Goal: Communication & Community: Answer question/provide support

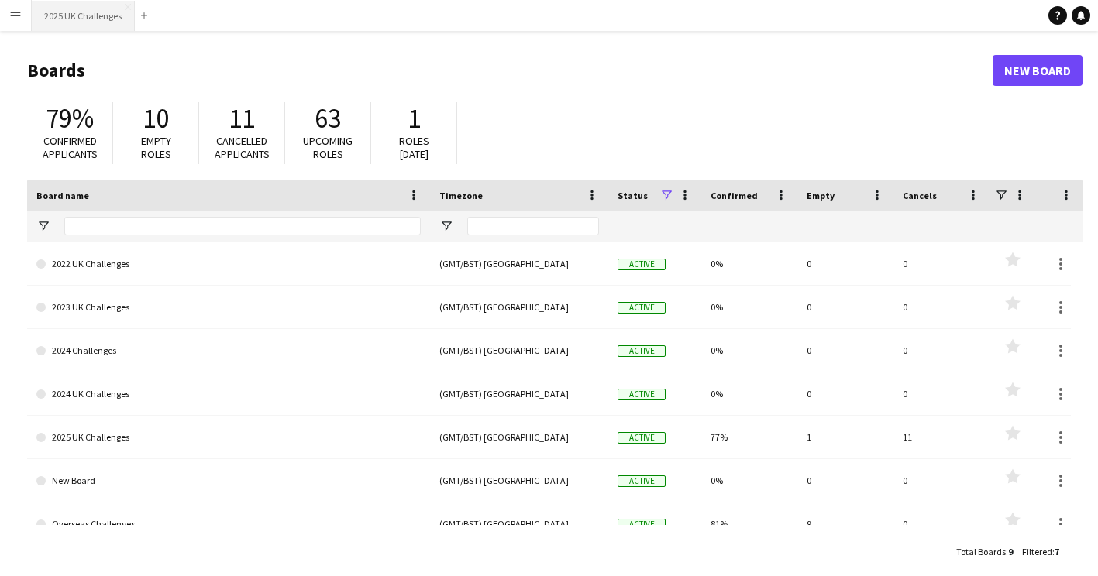
click at [46, 20] on button "2025 UK Challenges Close" at bounding box center [83, 16] width 103 height 30
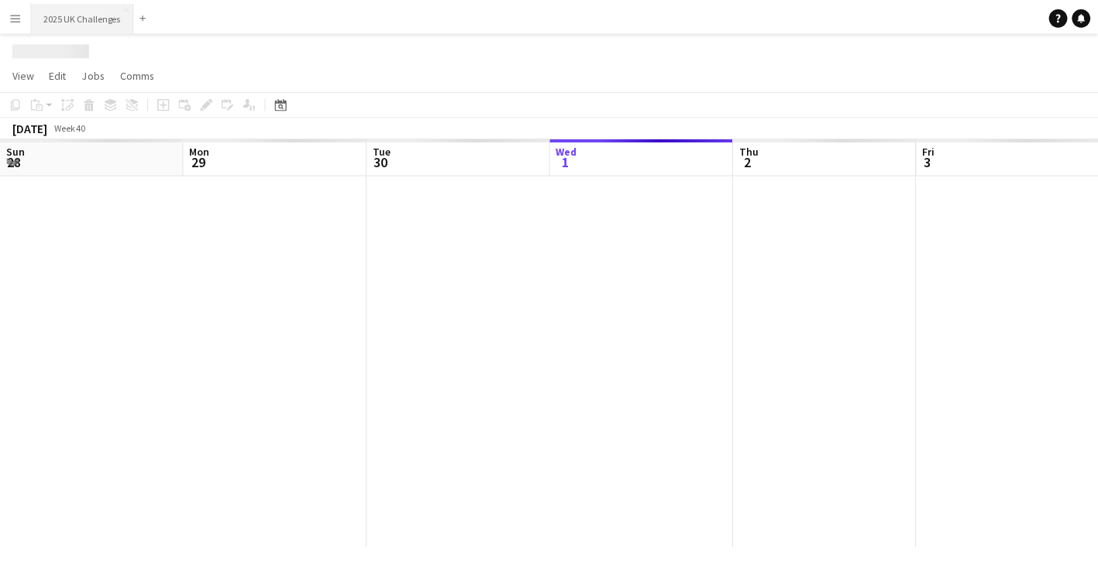
scroll to position [0, 370]
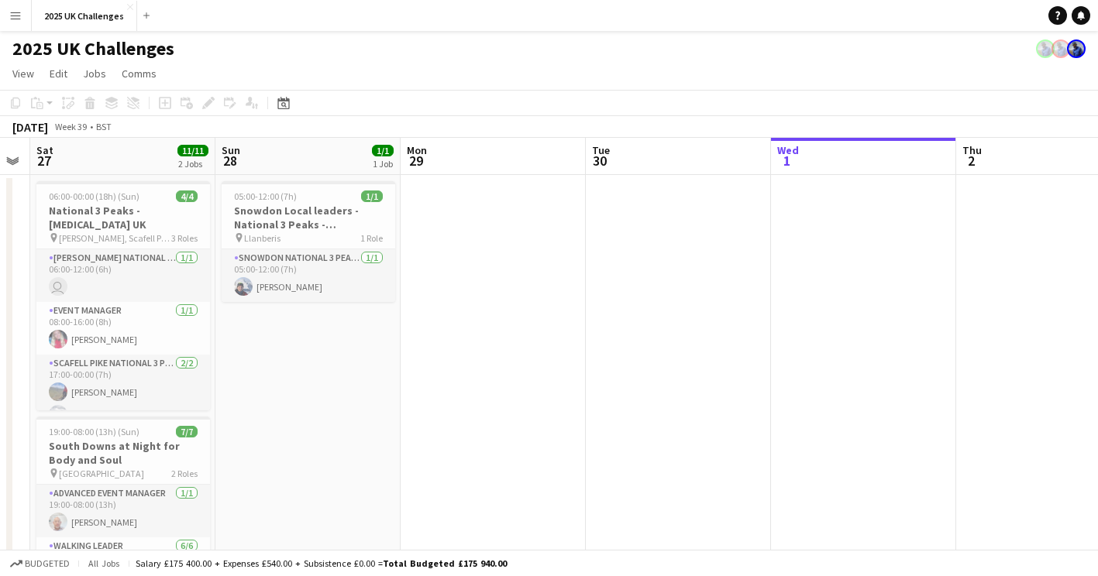
drag, startPoint x: 270, startPoint y: 315, endPoint x: 795, endPoint y: 346, distance: 526.2
click at [855, 341] on app-calendar-viewport "Thu 25 Fri 26 Sat 27 11/11 2 Jobs Sun 28 1/1 1 Job Mon 29 Tue 30 Wed 1 Thu 2 Fr…" at bounding box center [549, 561] width 1098 height 846
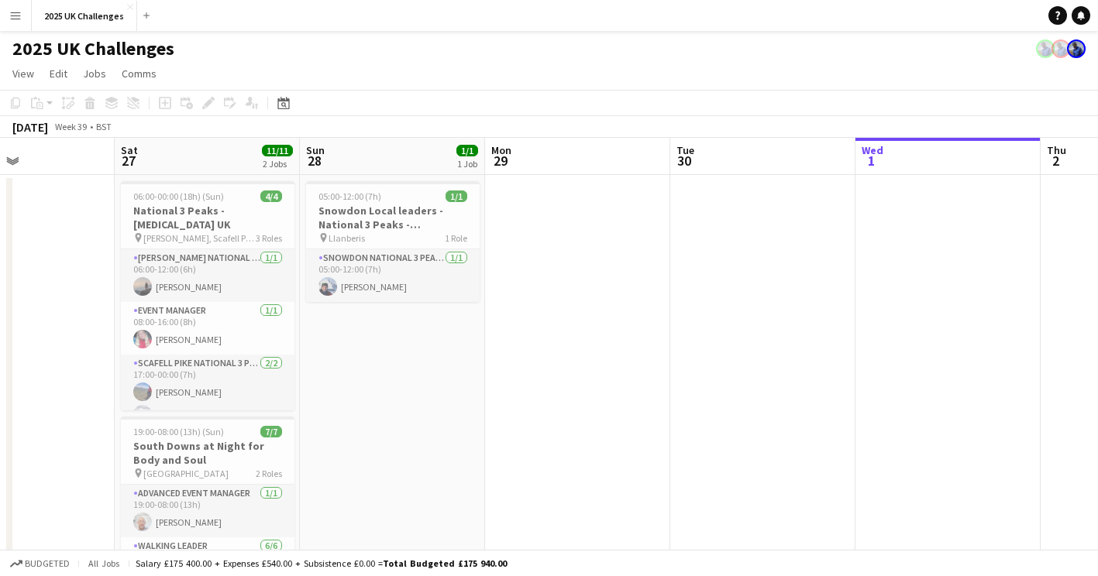
drag, startPoint x: 486, startPoint y: 352, endPoint x: 576, endPoint y: 357, distance: 90.8
click at [576, 357] on app-calendar-viewport "Wed 24 Thu 25 6/7 1 Job Fri 26 Sat 27 11/11 2 Jobs Sun 28 1/1 1 Job Mon 29 Tue …" at bounding box center [549, 561] width 1098 height 846
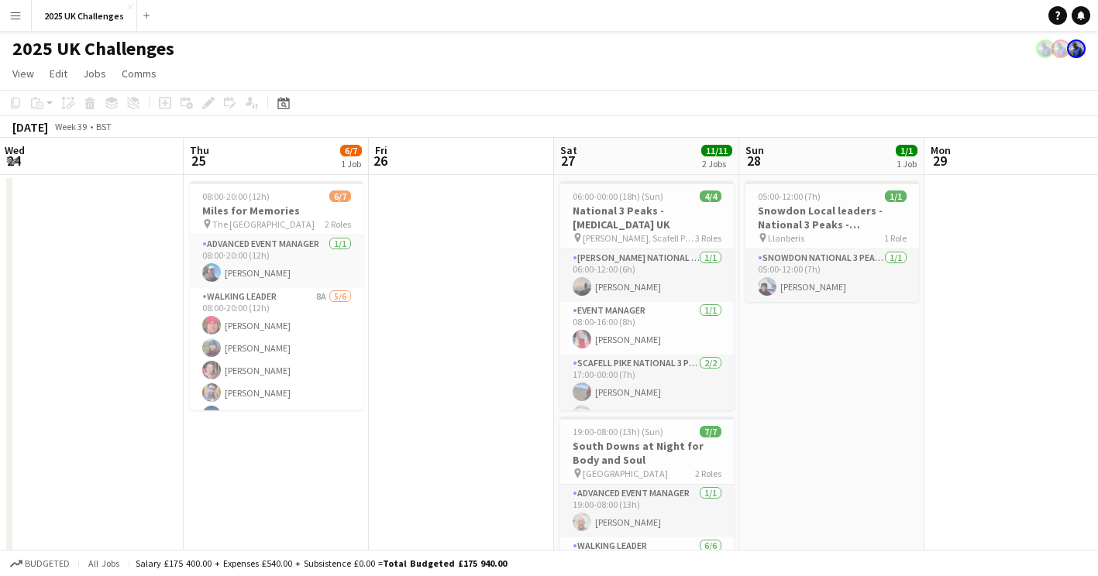
drag, startPoint x: 531, startPoint y: 358, endPoint x: 889, endPoint y: 359, distance: 357.9
click at [889, 359] on app-calendar-viewport "Mon 22 Tue 23 Wed 24 Thu 25 6/7 1 Job Fri 26 Sat 27 11/11 2 Jobs Sun 28 1/1 1 J…" at bounding box center [549, 561] width 1098 height 846
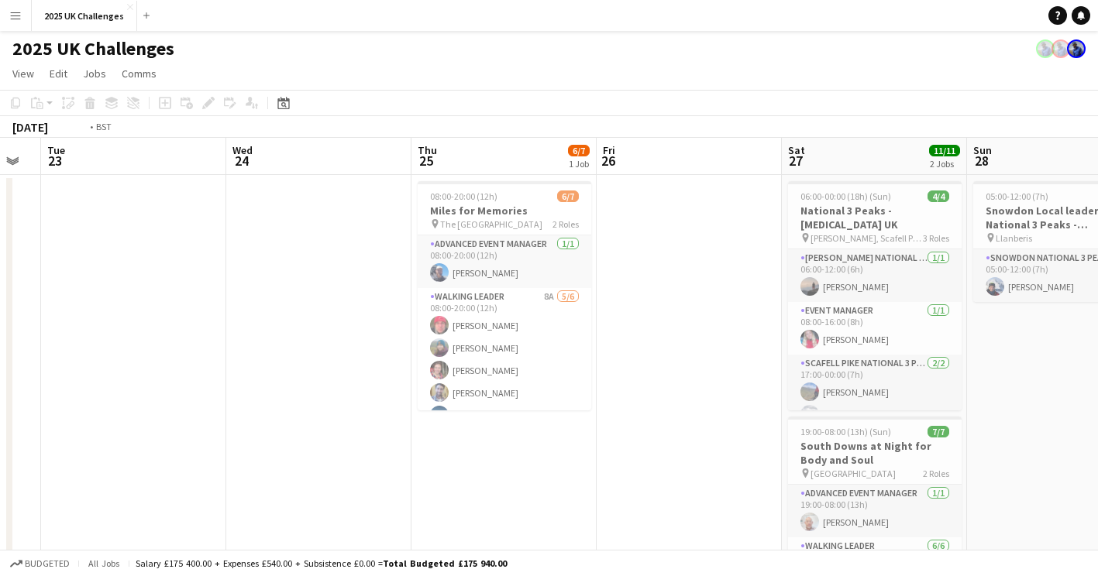
drag, startPoint x: 341, startPoint y: 468, endPoint x: 668, endPoint y: 468, distance: 326.9
click at [670, 467] on app-calendar-viewport "Sun 21 Mon 22 Tue 23 Wed 24 Thu 25 6/7 1 Job Fri 26 Sat 27 11/11 2 Jobs Sun 28 …" at bounding box center [549, 561] width 1098 height 846
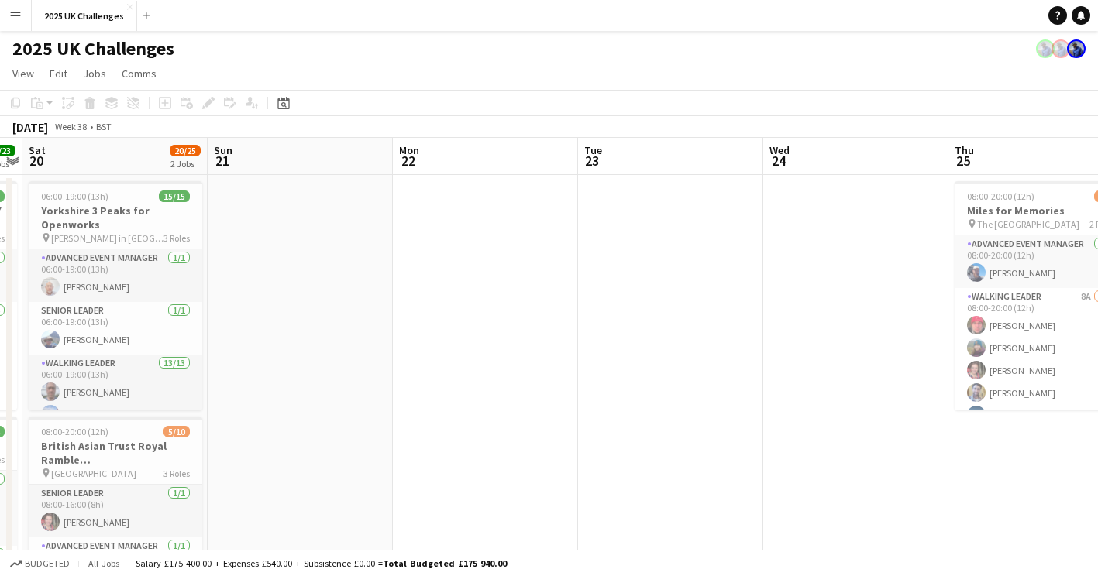
drag, startPoint x: 532, startPoint y: 383, endPoint x: 553, endPoint y: 390, distance: 22.3
click at [589, 387] on app-calendar-viewport "Thu 18 Fri 19 23/23 2 Jobs Sat 20 20/25 2 Jobs Sun 21 Mon 22 Tue 23 Wed 24 Thu …" at bounding box center [549, 561] width 1098 height 846
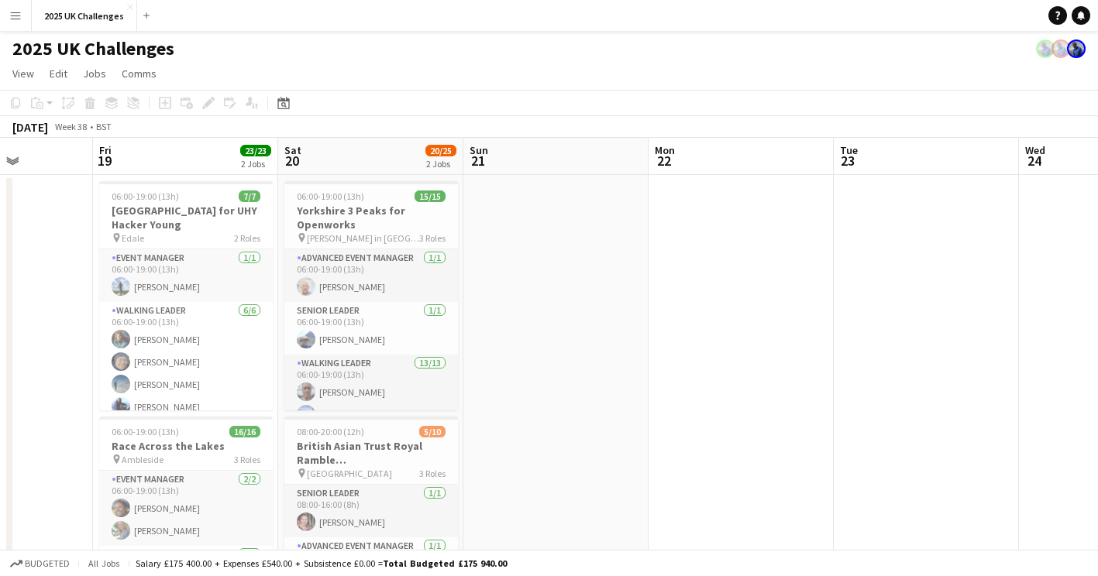
click at [641, 386] on app-calendar-viewport "Tue 16 Wed 17 Thu 18 Fri 19 23/23 2 Jobs Sat 20 20/25 2 Jobs Sun 21 Mon 22 Tue …" at bounding box center [549, 561] width 1098 height 846
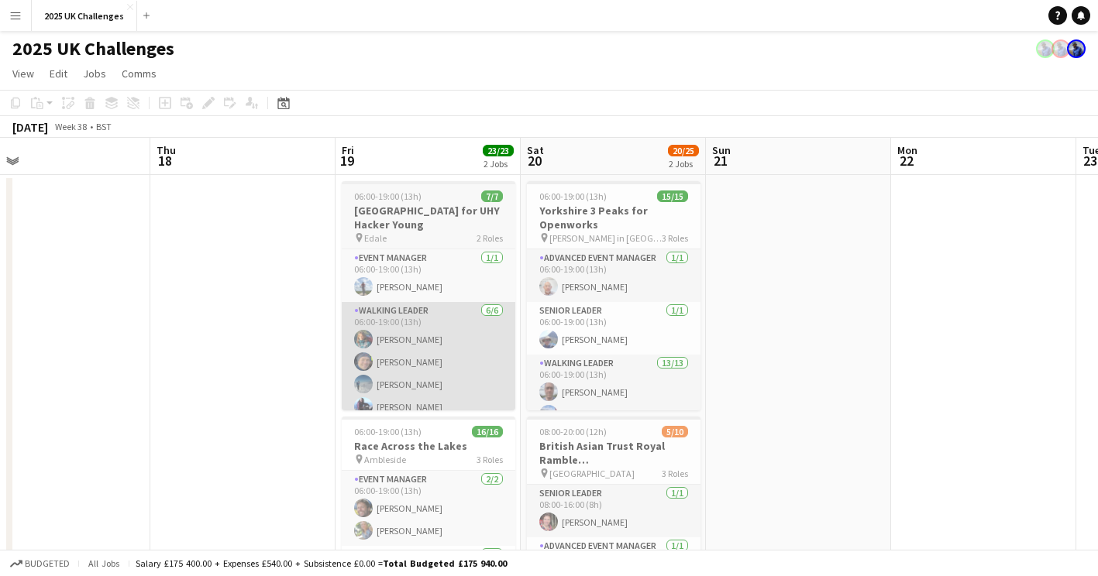
drag, startPoint x: 597, startPoint y: 387, endPoint x: 499, endPoint y: 373, distance: 98.7
click at [847, 390] on app-calendar-viewport "Mon 15 Tue 16 Wed 17 Thu 18 Fri 19 23/23 2 Jobs Sat 20 20/25 2 Jobs Sun 21 Mon …" at bounding box center [549, 561] width 1098 height 846
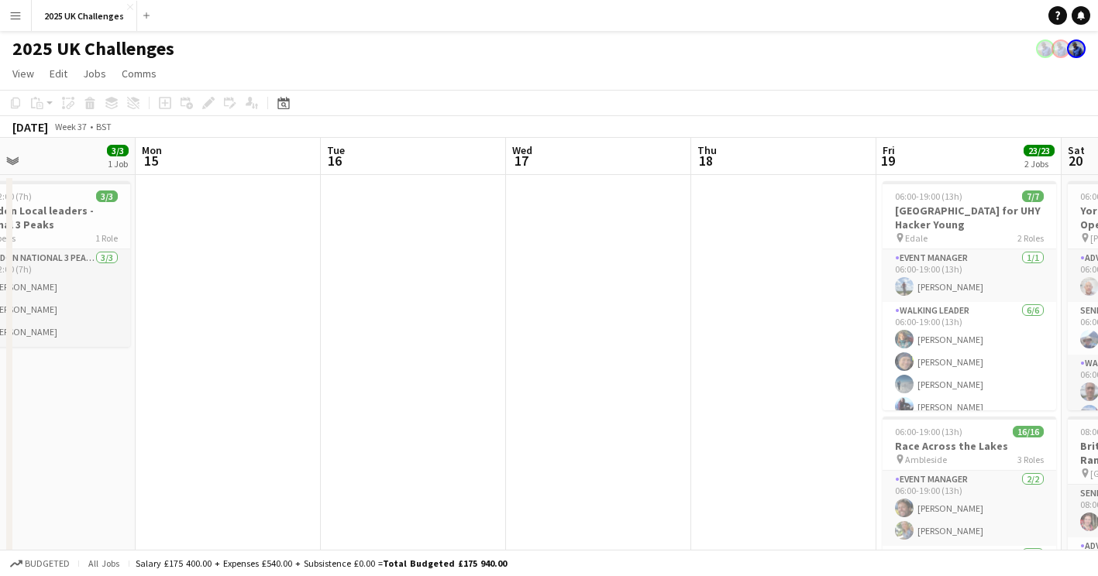
drag, startPoint x: 170, startPoint y: 336, endPoint x: 674, endPoint y: 380, distance: 505.4
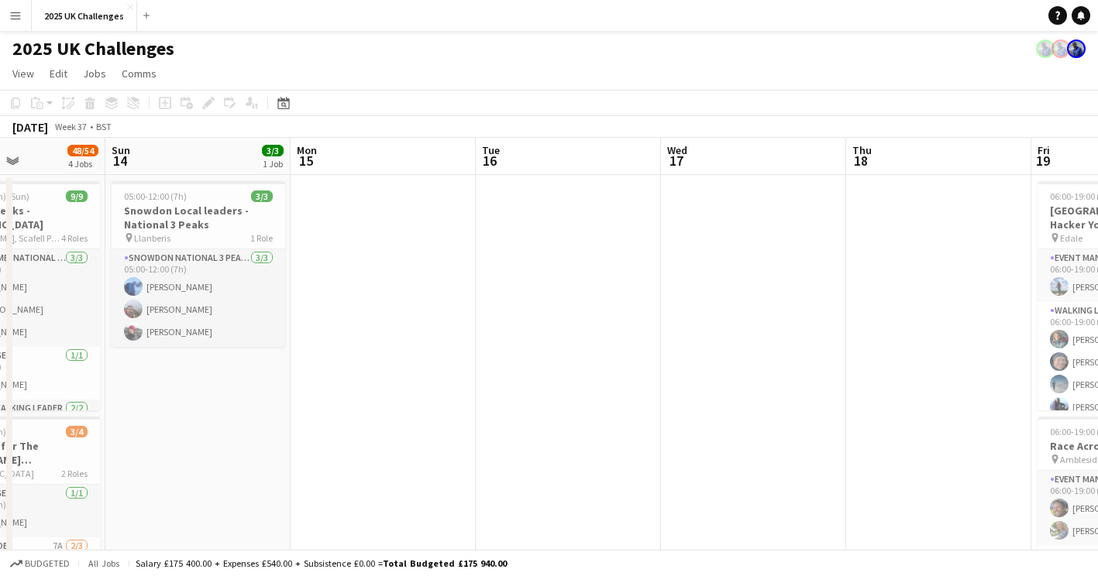
drag, startPoint x: 729, startPoint y: 393, endPoint x: 766, endPoint y: 398, distance: 37.6
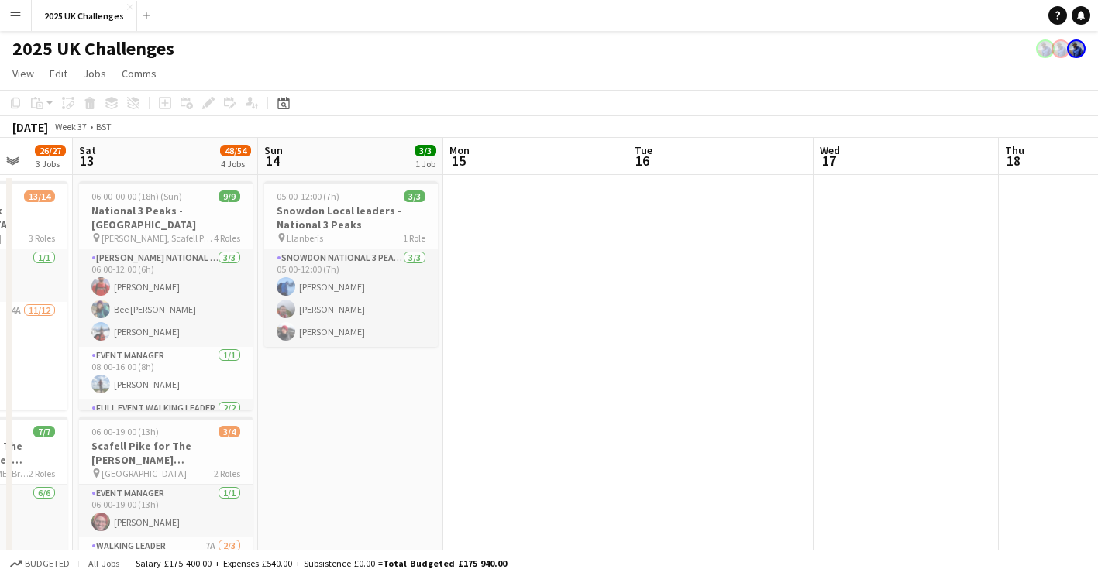
scroll to position [0, 462]
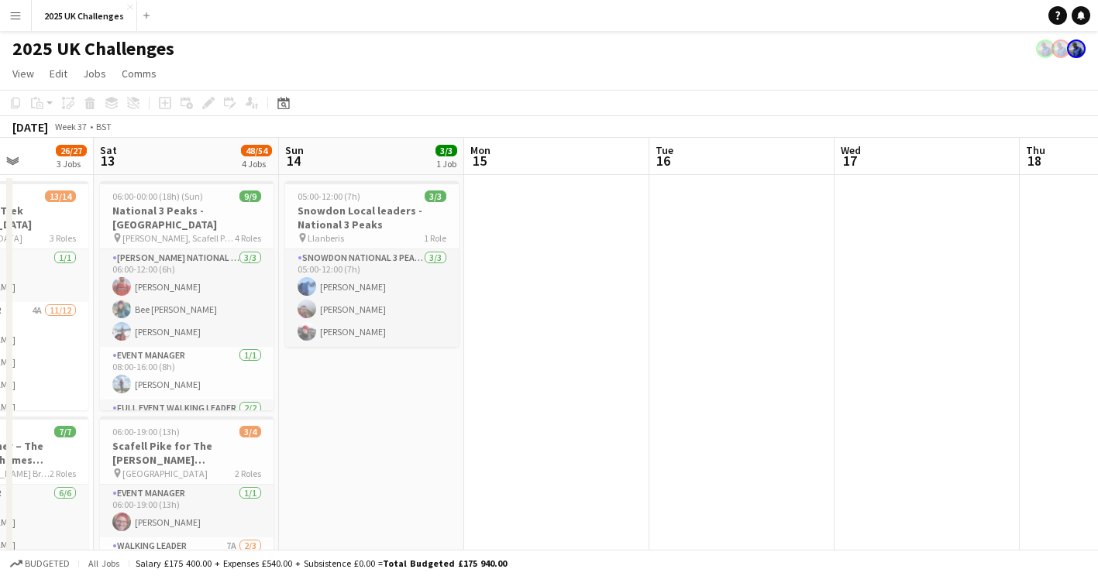
drag, startPoint x: 517, startPoint y: 411, endPoint x: 690, endPoint y: 408, distance: 173.5
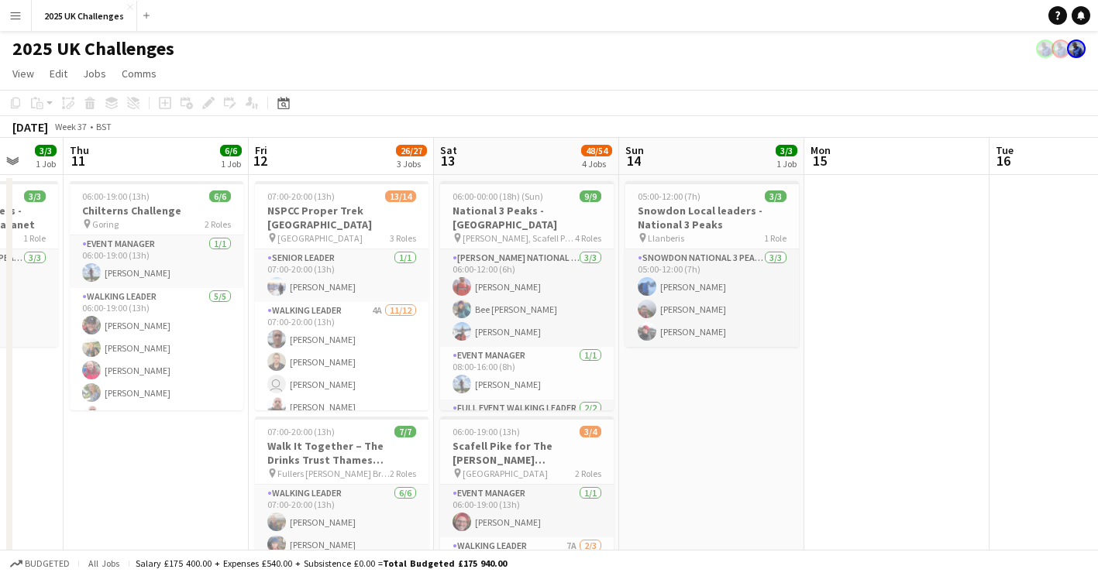
scroll to position [0, 514]
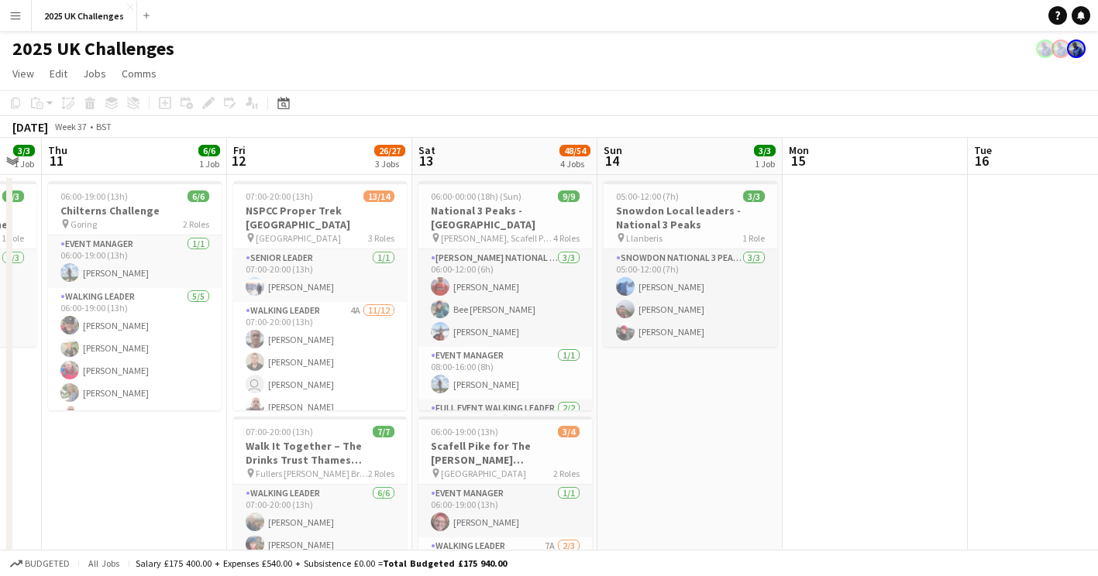
drag, startPoint x: 636, startPoint y: 428, endPoint x: 680, endPoint y: 432, distance: 44.3
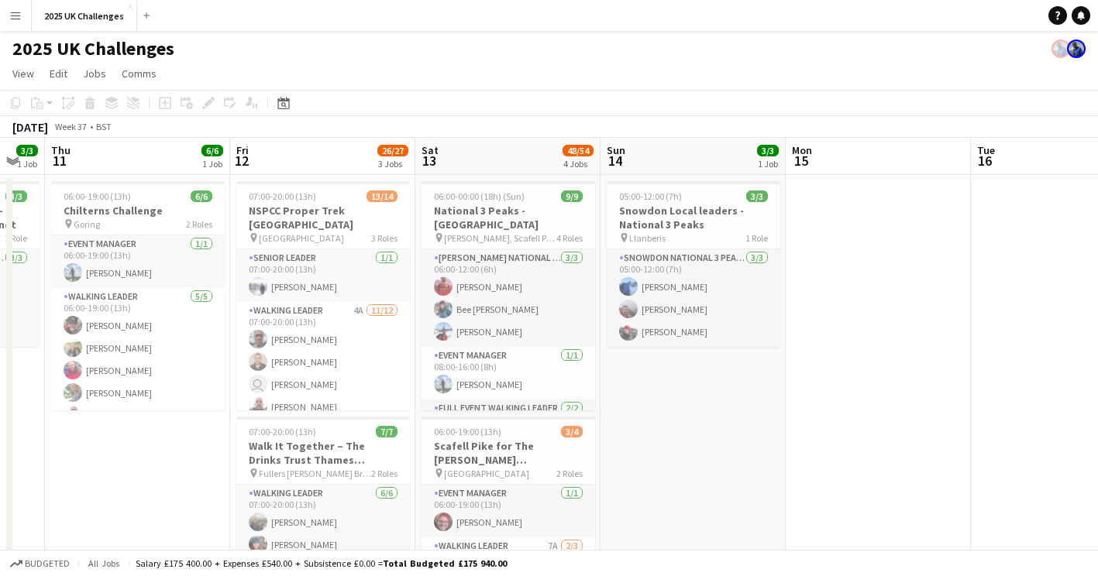
drag, startPoint x: 726, startPoint y: 383, endPoint x: 726, endPoint y: 372, distance: 11.6
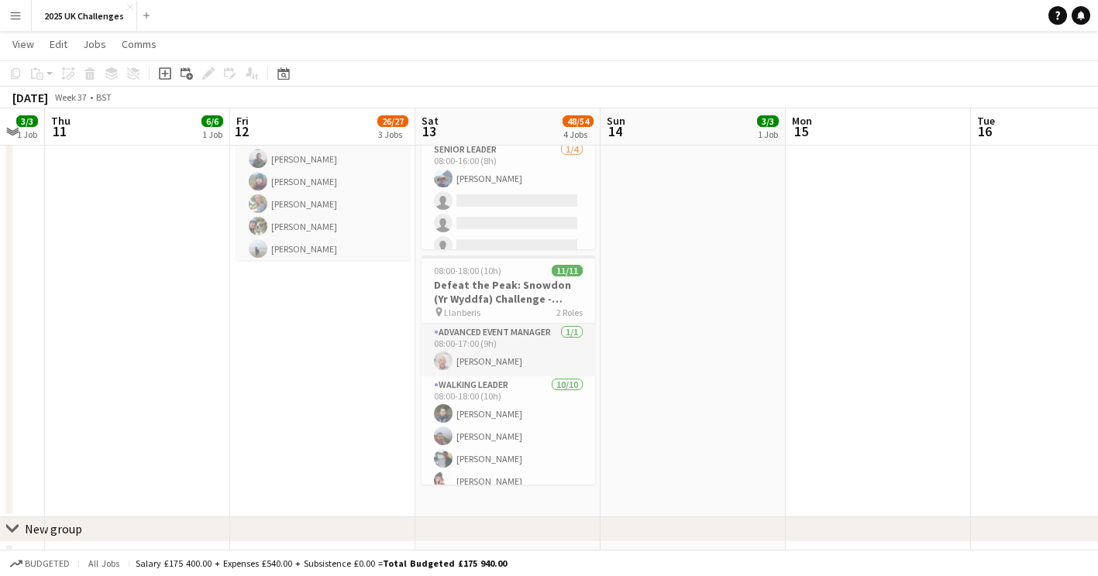
scroll to position [0, 0]
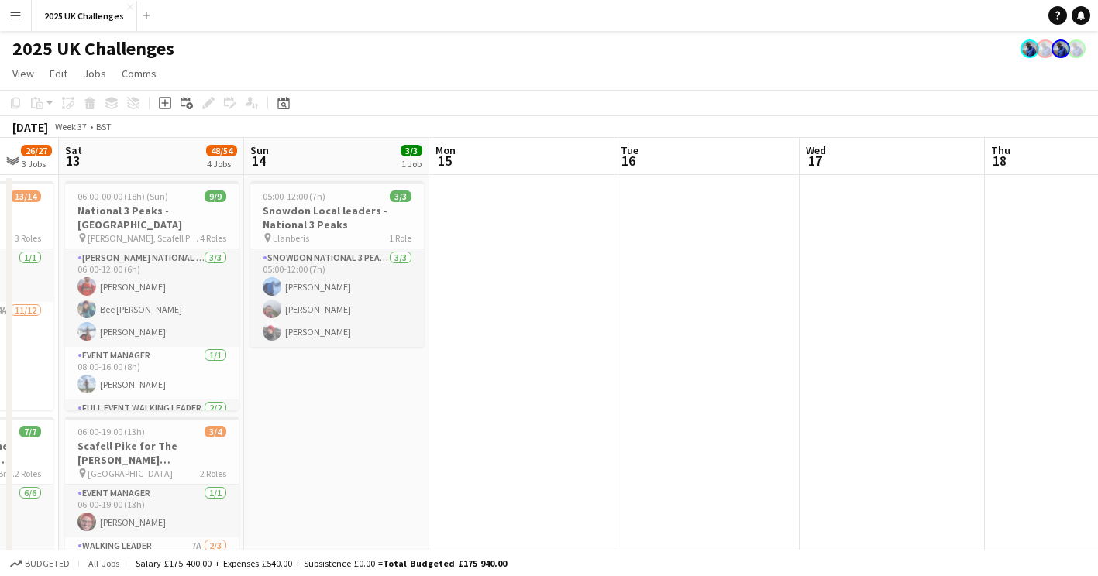
drag, startPoint x: 958, startPoint y: 408, endPoint x: 535, endPoint y: 357, distance: 426.8
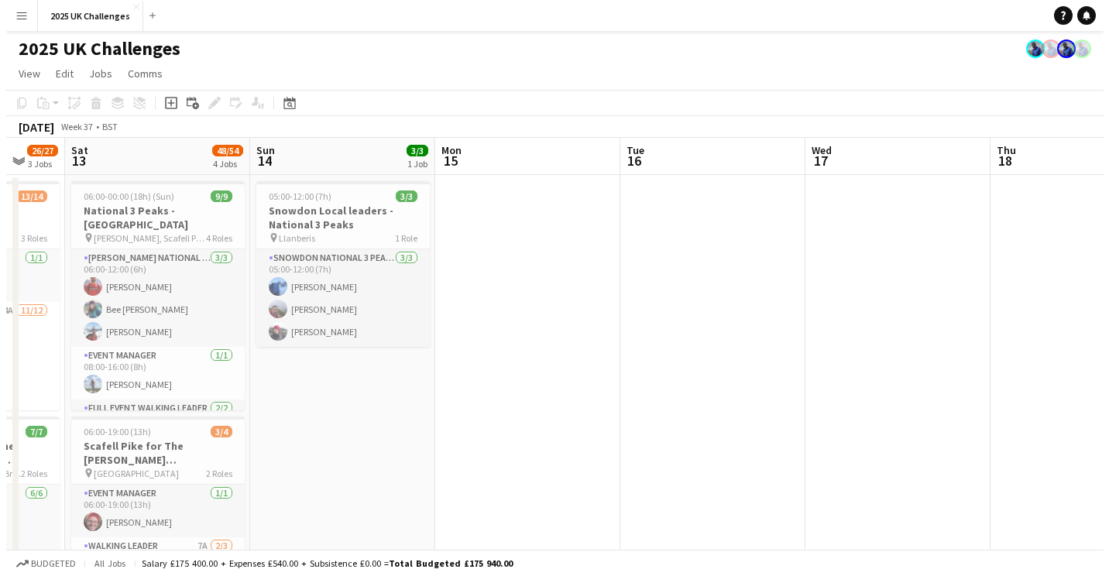
scroll to position [0, 511]
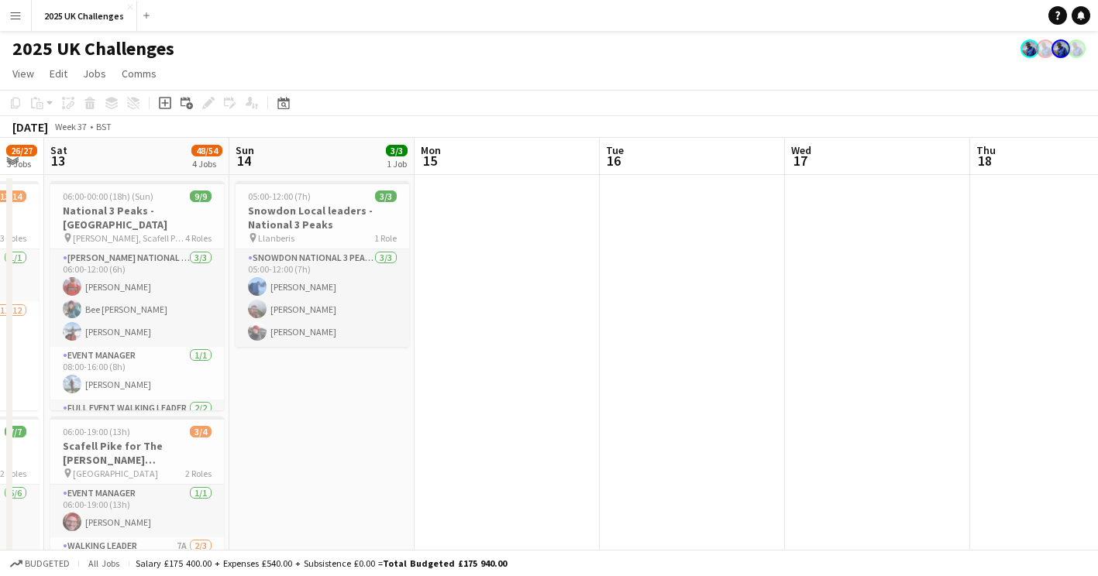
click at [26, 12] on button "Menu" at bounding box center [15, 15] width 31 height 31
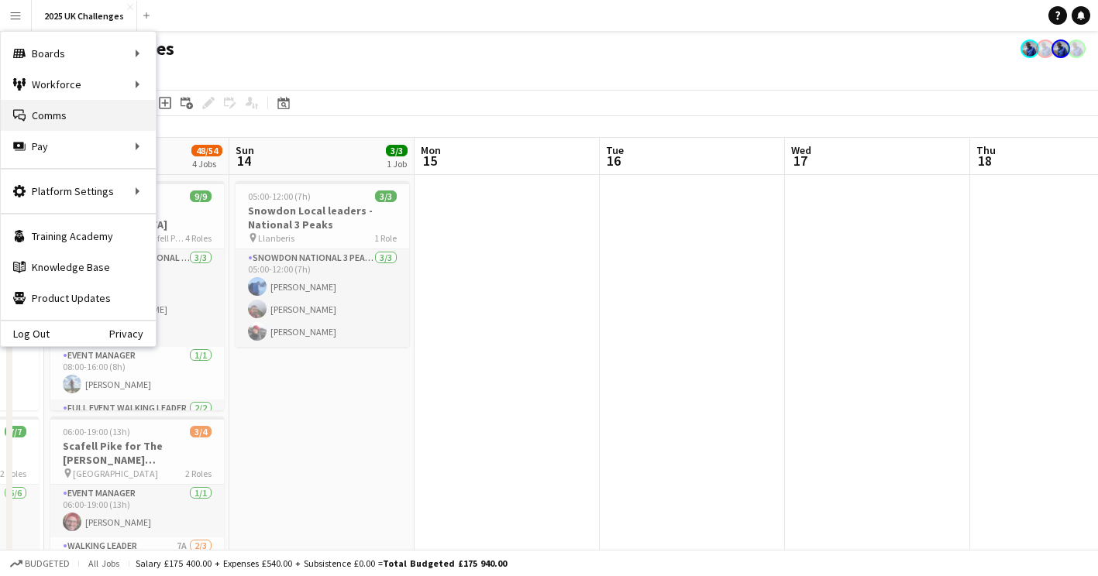
click at [50, 115] on link "Comms Comms" at bounding box center [78, 115] width 155 height 31
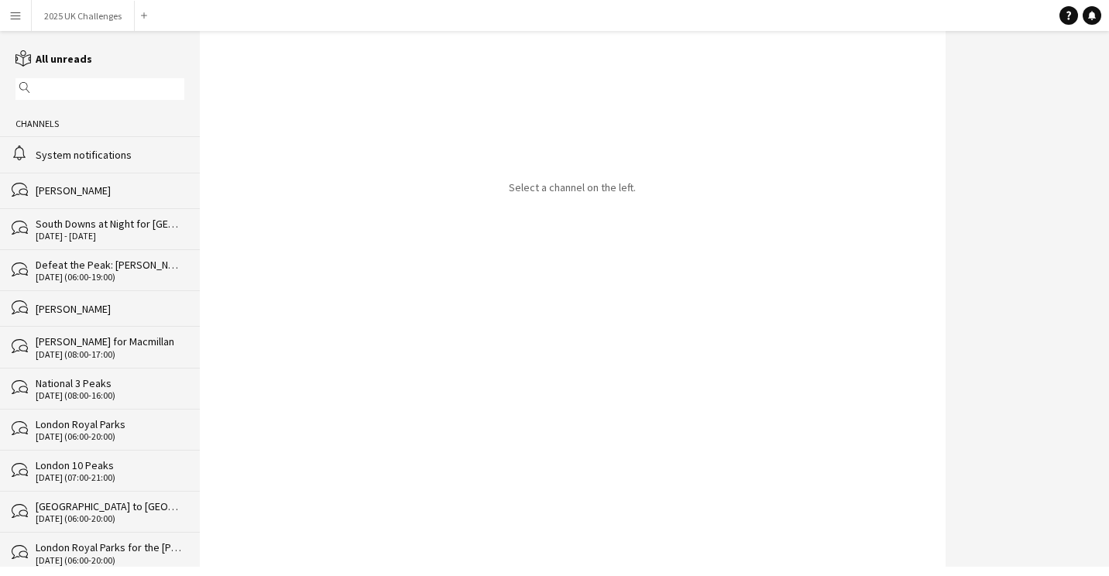
click at [109, 148] on div "System notifications" at bounding box center [110, 155] width 149 height 14
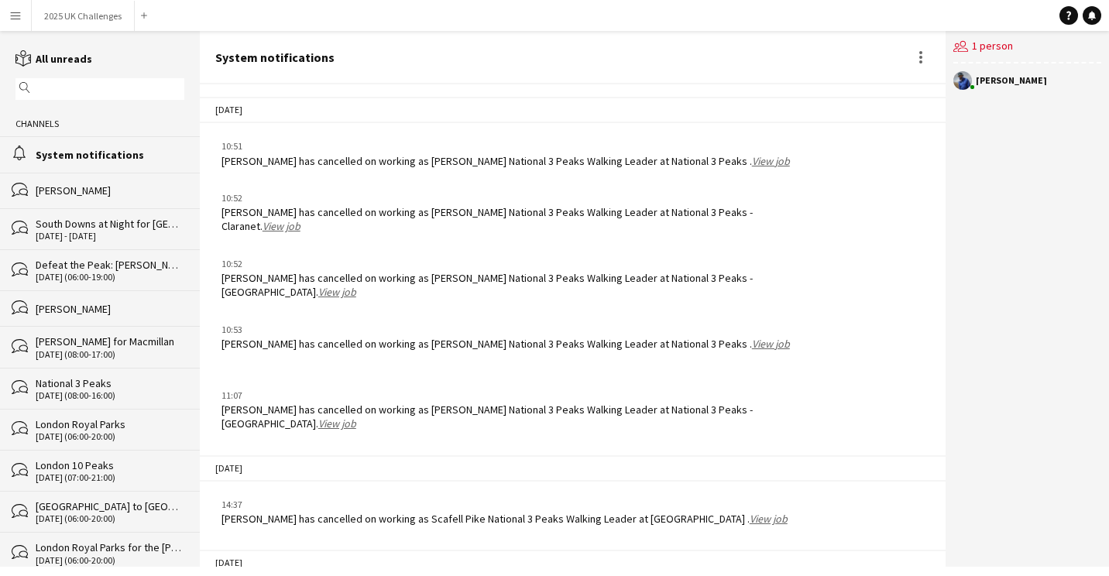
scroll to position [2271, 0]
